Goal: Contribute content: Contribute content

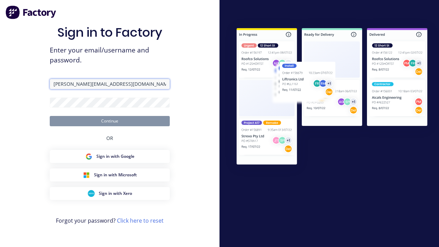
type input "[PERSON_NAME][EMAIL_ADDRESS][DOMAIN_NAME]"
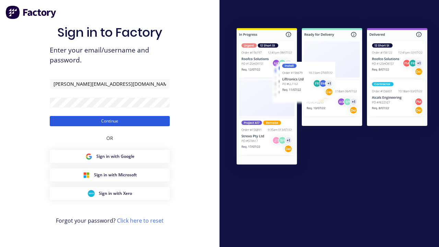
click at [110, 121] on button "Continue" at bounding box center [110, 121] width 120 height 10
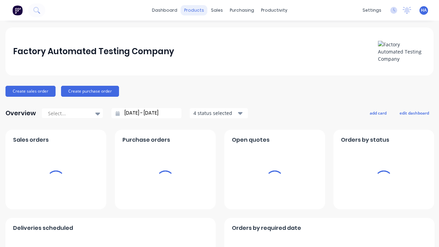
click at [197, 10] on div "products" at bounding box center [194, 10] width 27 height 10
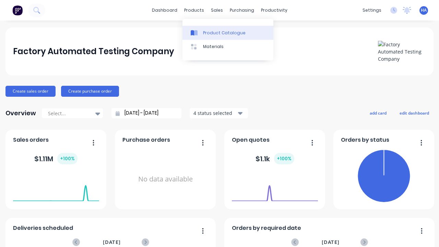
click at [228, 33] on div "Product Catalogue" at bounding box center [224, 33] width 43 height 6
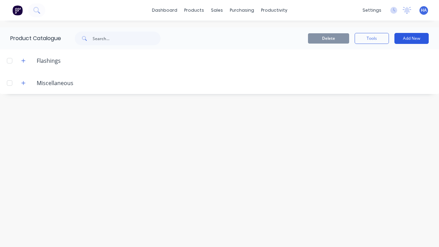
click at [412, 38] on button "Add New" at bounding box center [412, 38] width 34 height 11
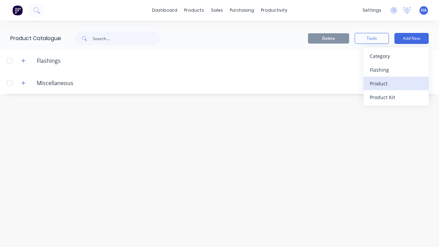
click at [396, 83] on div "Product" at bounding box center [396, 84] width 53 height 10
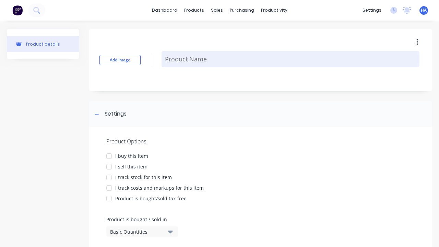
click at [291, 59] on textarea at bounding box center [291, 59] width 258 height 16
type textarea "x"
type textarea "Test Lineal Product"
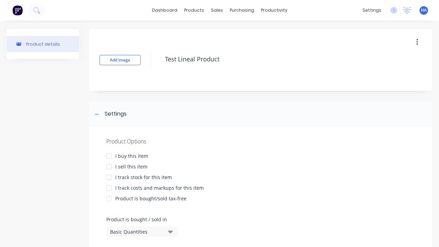
click at [109, 156] on div at bounding box center [109, 156] width 14 height 14
click at [109, 166] on div at bounding box center [109, 167] width 14 height 14
type textarea "x"
type textarea "Test Lineal Product"
click at [137, 232] on div "Basic Quantities" at bounding box center [137, 231] width 55 height 7
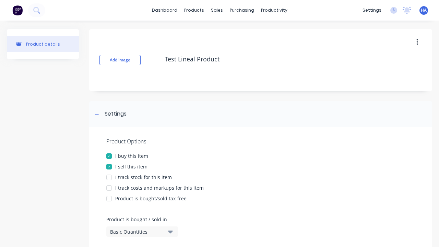
type textarea "x"
type textarea "Test Lineal Product"
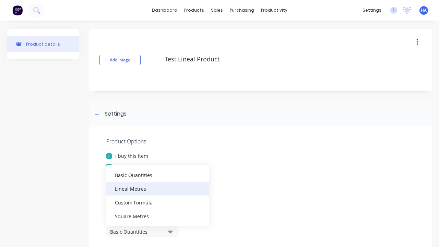
click at [158, 188] on div "Lineal Metres" at bounding box center [157, 189] width 103 height 14
type textarea "x"
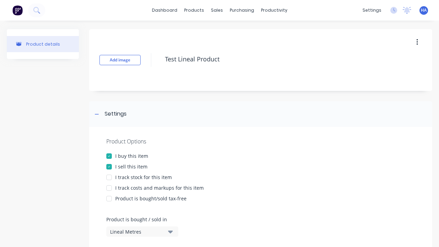
scroll to position [314, 0]
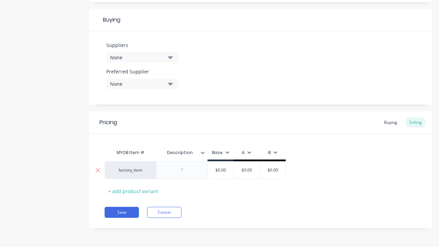
click at [182, 170] on div at bounding box center [182, 170] width 34 height 9
click at [247, 170] on input "text" at bounding box center [247, 170] width 34 height 6
type textarea "x"
type input "$0.00"
type textarea "x"
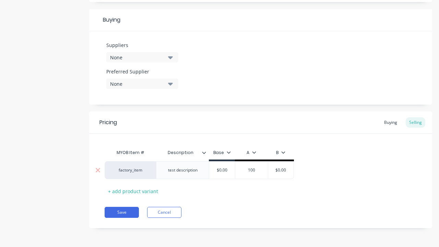
type input "100"
click at [122, 212] on button "Save" at bounding box center [122, 212] width 34 height 11
type textarea "x"
